Goal: Task Accomplishment & Management: Complete application form

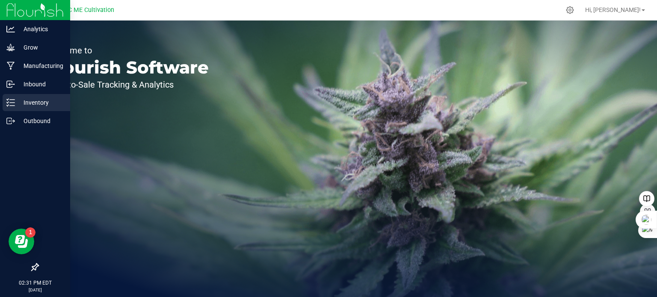
click at [10, 106] on line at bounding box center [12, 106] width 5 height 0
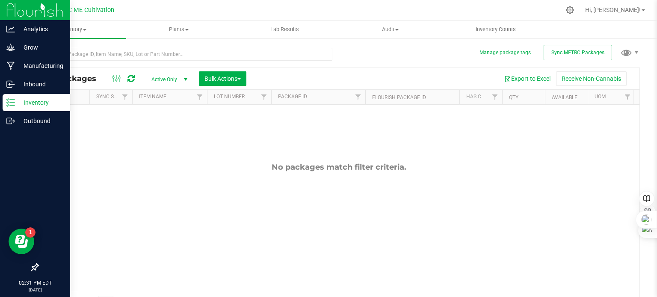
click at [11, 106] on icon at bounding box center [10, 102] width 9 height 9
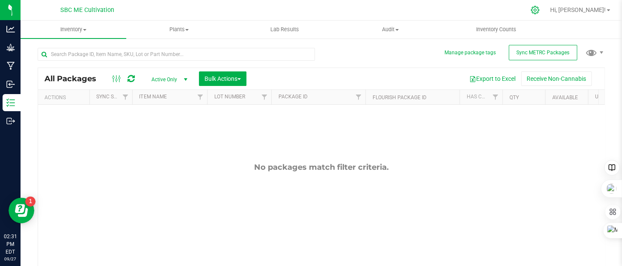
click at [539, 8] on icon at bounding box center [534, 10] width 9 height 9
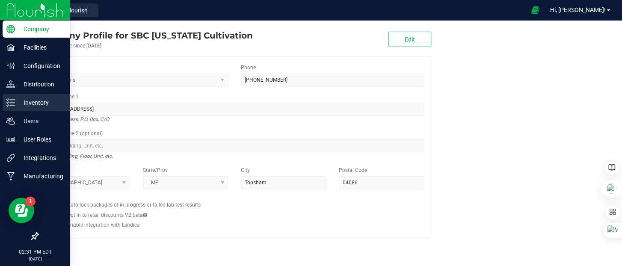
click at [10, 102] on icon at bounding box center [10, 102] width 9 height 9
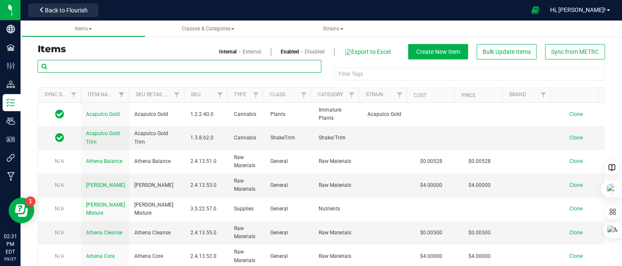
click at [106, 67] on input "text" at bounding box center [180, 66] width 284 height 13
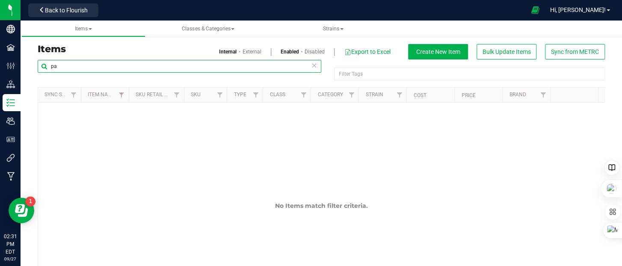
type input "p"
click at [73, 65] on input "20pk" at bounding box center [180, 66] width 284 height 13
type input "gummies"
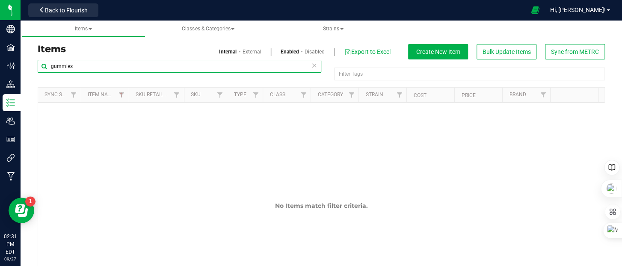
click at [73, 65] on input "gummies" at bounding box center [180, 66] width 284 height 13
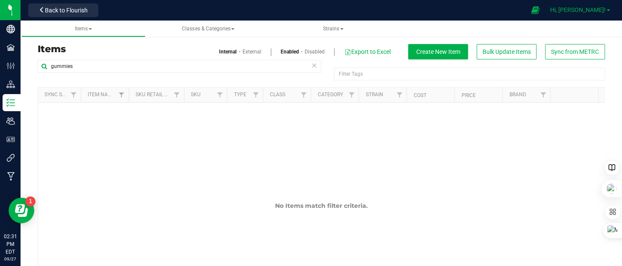
click at [601, 6] on span "Hi, [PERSON_NAME]!" at bounding box center [578, 9] width 56 height 7
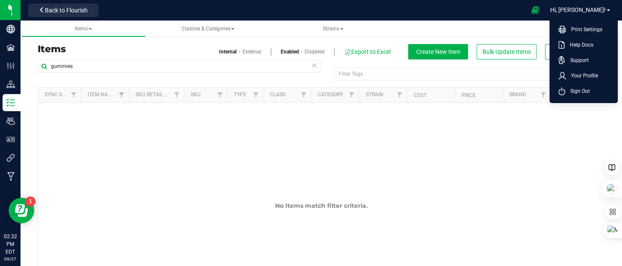
drag, startPoint x: 461, startPoint y: 6, endPoint x: 454, endPoint y: 8, distance: 6.5
click at [459, 6] on div at bounding box center [313, 10] width 423 height 17
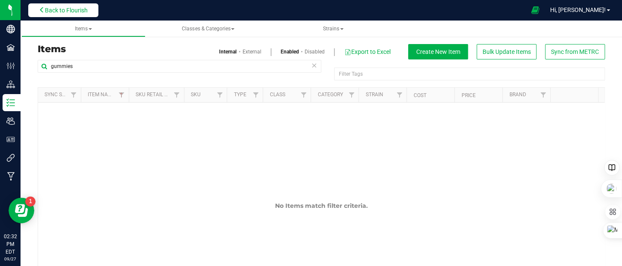
click at [43, 12] on icon at bounding box center [42, 10] width 6 height 6
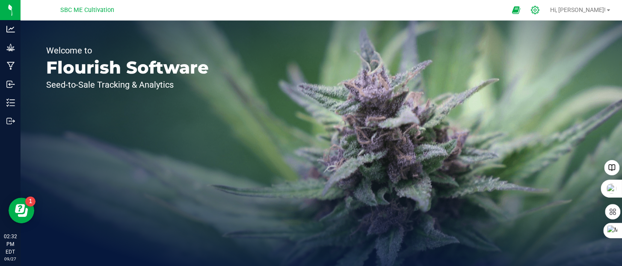
click at [539, 6] on icon at bounding box center [534, 10] width 9 height 9
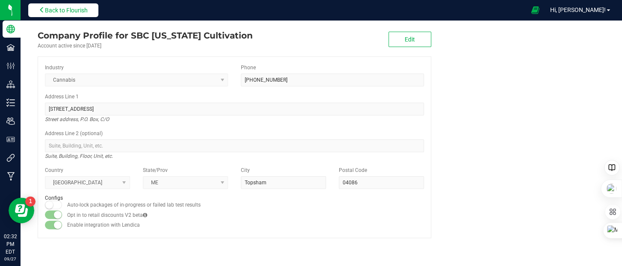
click at [40, 9] on icon at bounding box center [42, 10] width 6 height 6
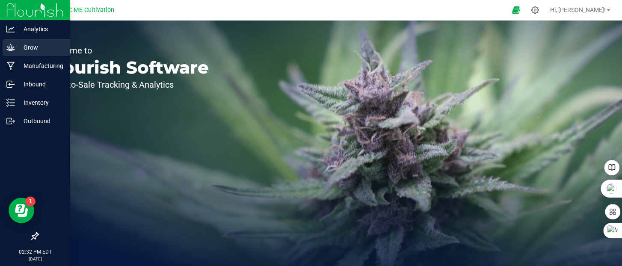
click at [7, 47] on icon at bounding box center [10, 47] width 8 height 7
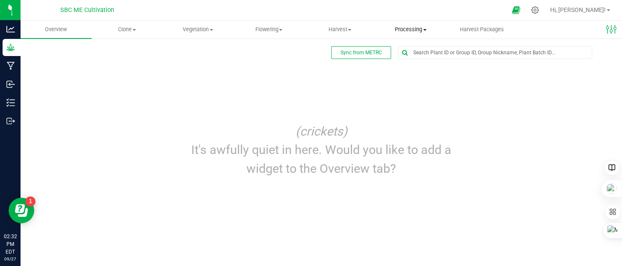
click at [405, 27] on span "Processing" at bounding box center [410, 30] width 70 height 8
click at [346, 29] on span "Harvest" at bounding box center [339, 30] width 70 height 8
click at [341, 52] on span "Harvests" at bounding box center [327, 51] width 47 height 7
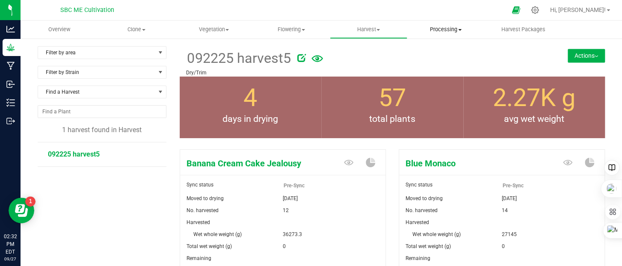
click at [450, 26] on span "Processing" at bounding box center [446, 30] width 77 height 8
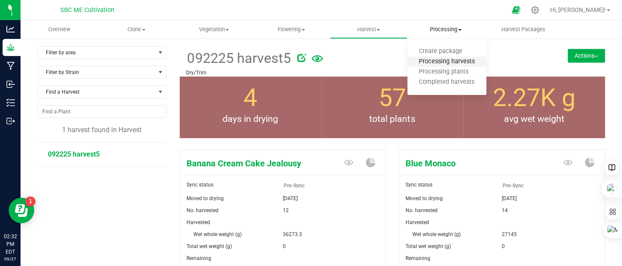
click at [443, 61] on span "Processing harvests" at bounding box center [446, 61] width 79 height 7
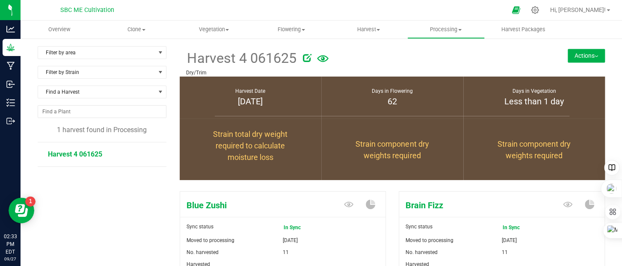
click at [89, 153] on span "Harvest 4 061625" at bounding box center [75, 154] width 54 height 8
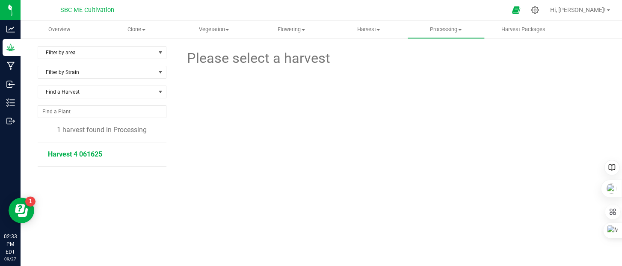
click at [89, 152] on span "Harvest 4 061625" at bounding box center [75, 154] width 54 height 8
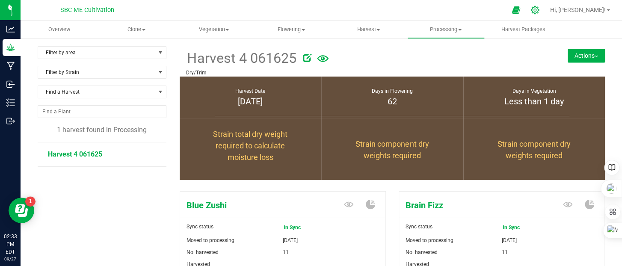
click at [539, 9] on icon at bounding box center [534, 10] width 9 height 9
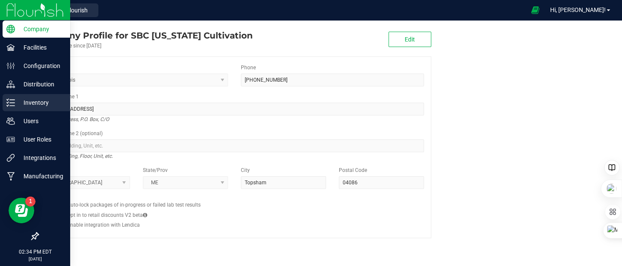
click at [12, 103] on line at bounding box center [12, 103] width 5 height 0
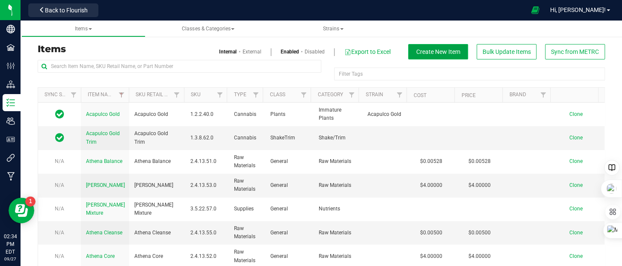
click at [423, 56] on button "Create New Item" at bounding box center [438, 51] width 60 height 15
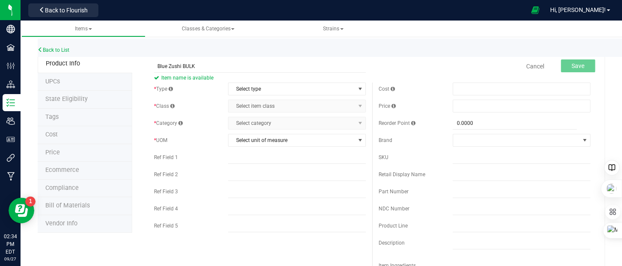
type input "Blue Zushi BULK"
click at [399, 72] on div "Cancel Save" at bounding box center [484, 66] width 225 height 21
click at [301, 109] on span "Select item class Select item class" at bounding box center [297, 106] width 138 height 13
click at [310, 85] on span "Select type" at bounding box center [291, 89] width 126 height 12
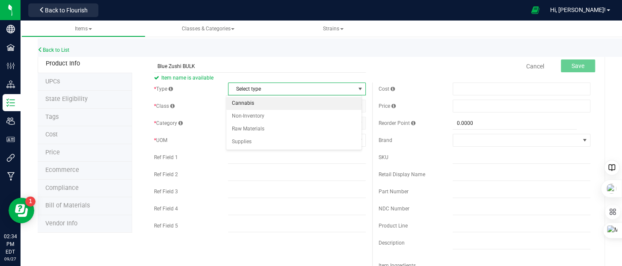
click at [269, 101] on li "Cannabis" at bounding box center [293, 103] width 135 height 13
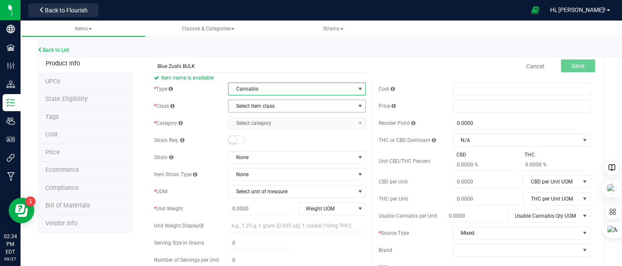
click at [272, 106] on span "Select item class" at bounding box center [291, 106] width 126 height 12
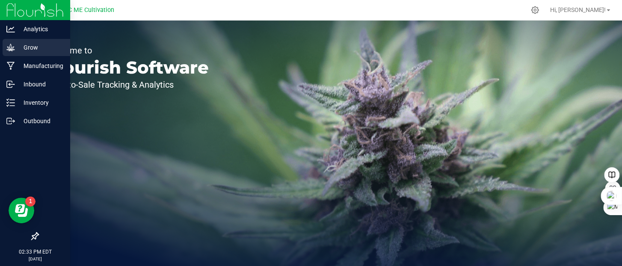
click at [6, 49] on div "Grow" at bounding box center [37, 47] width 68 height 17
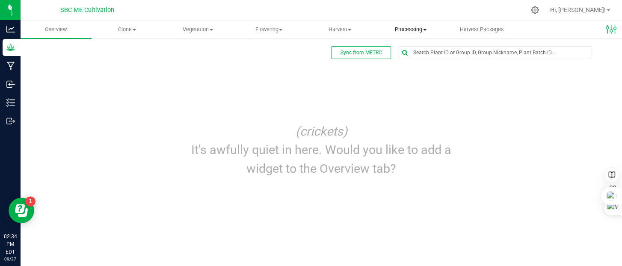
click at [400, 26] on span "Processing" at bounding box center [410, 30] width 70 height 8
click at [402, 63] on span "Processing harvests" at bounding box center [414, 61] width 79 height 7
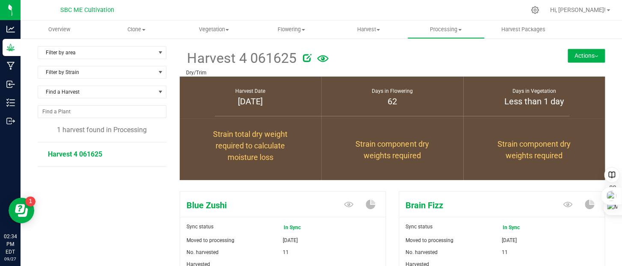
drag, startPoint x: 235, startPoint y: 207, endPoint x: 184, endPoint y: 215, distance: 51.1
click at [184, 215] on div "Blue Zushi" at bounding box center [282, 204] width 205 height 25
copy span "Blue Zushi"
click at [609, 10] on link "Hi, [PERSON_NAME]!" at bounding box center [580, 10] width 67 height 9
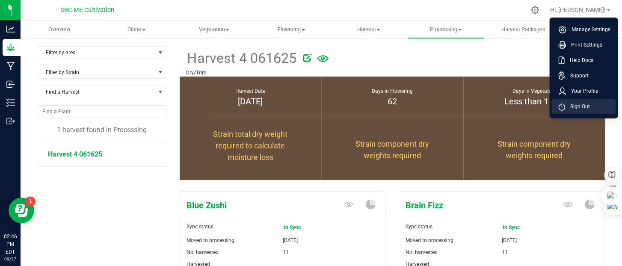
click at [570, 105] on span "Sign Out" at bounding box center [577, 106] width 25 height 9
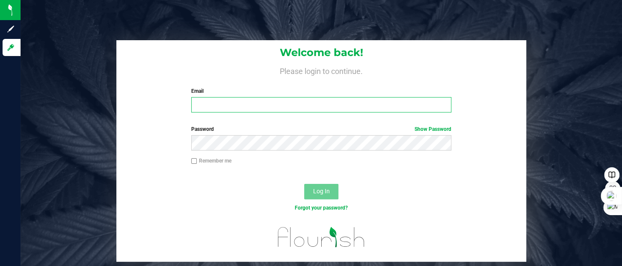
click at [223, 112] on input "Email" at bounding box center [321, 104] width 260 height 15
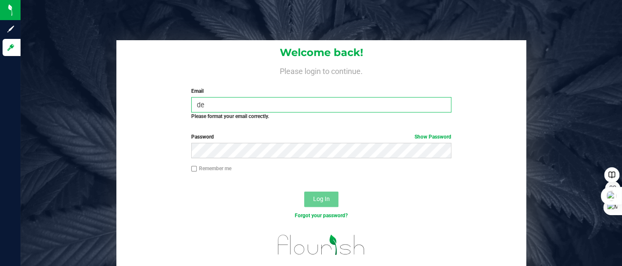
type input "dean@moderndynamicsmfg.com"
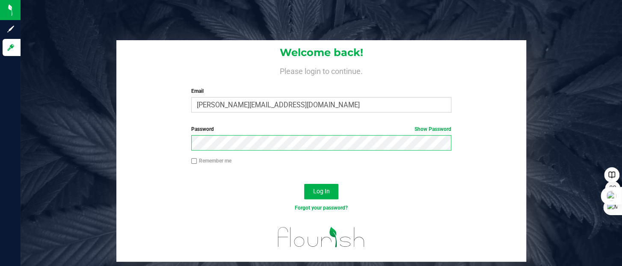
click at [304, 184] on button "Log In" at bounding box center [321, 191] width 34 height 15
